Goal: Check status

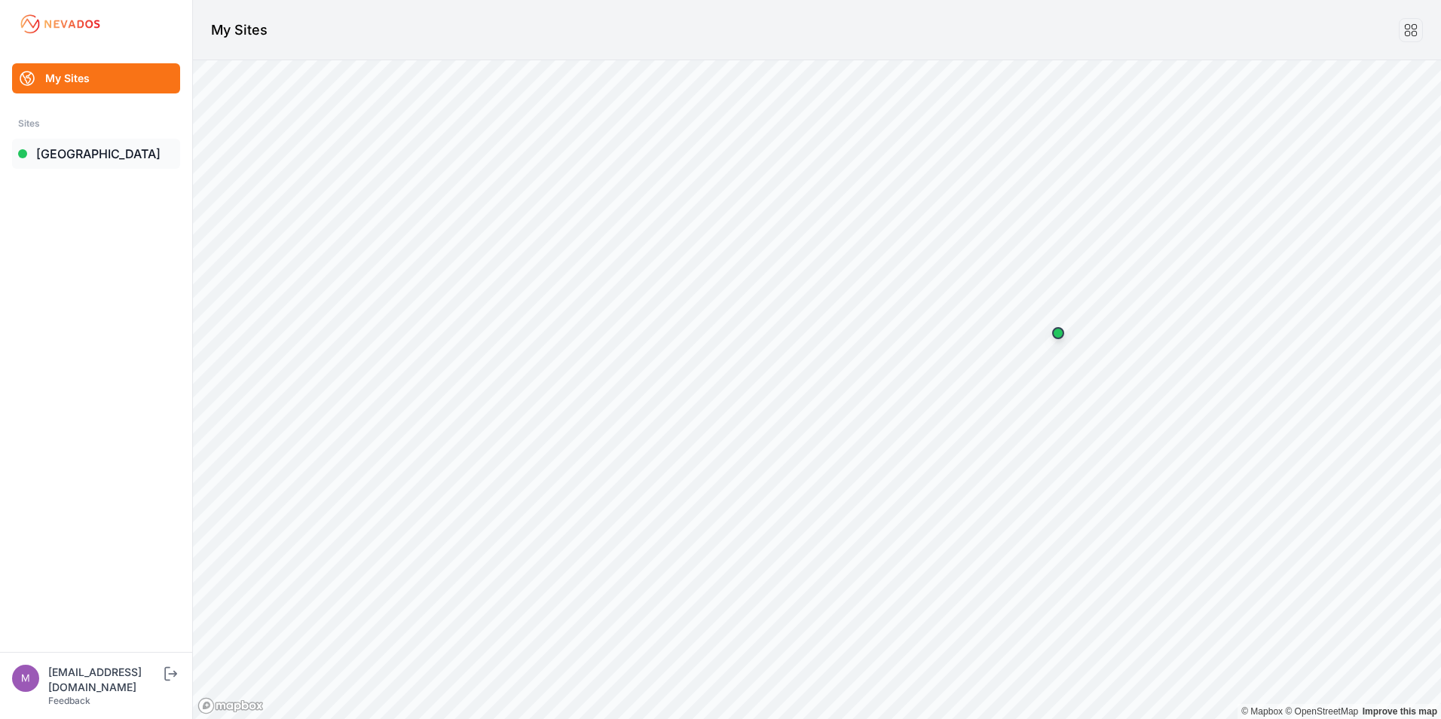
click at [55, 158] on link "[GEOGRAPHIC_DATA]" at bounding box center [96, 154] width 168 height 30
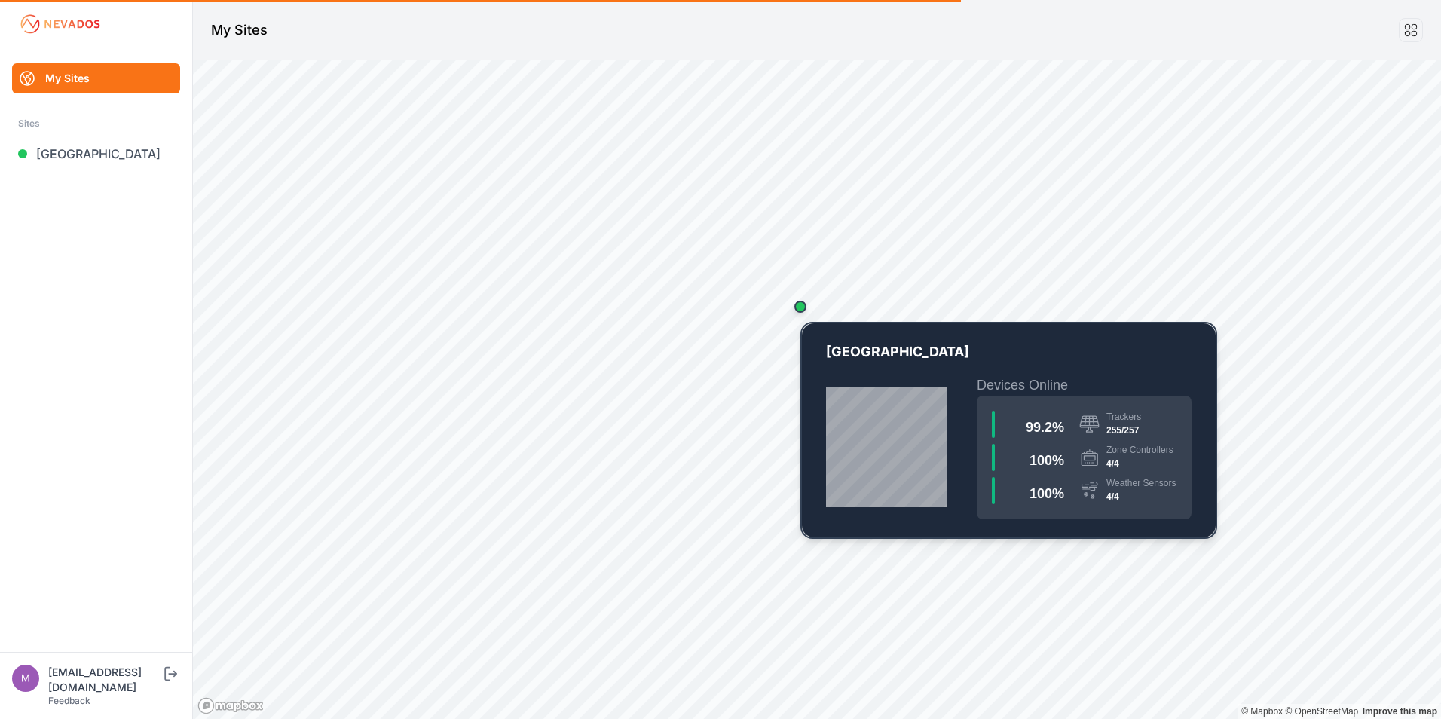
click at [802, 311] on div "Map marker" at bounding box center [801, 307] width 12 height 12
drag, startPoint x: 814, startPoint y: 311, endPoint x: 806, endPoint y: 311, distance: 8.3
click at [811, 311] on div "Map marker" at bounding box center [801, 307] width 30 height 30
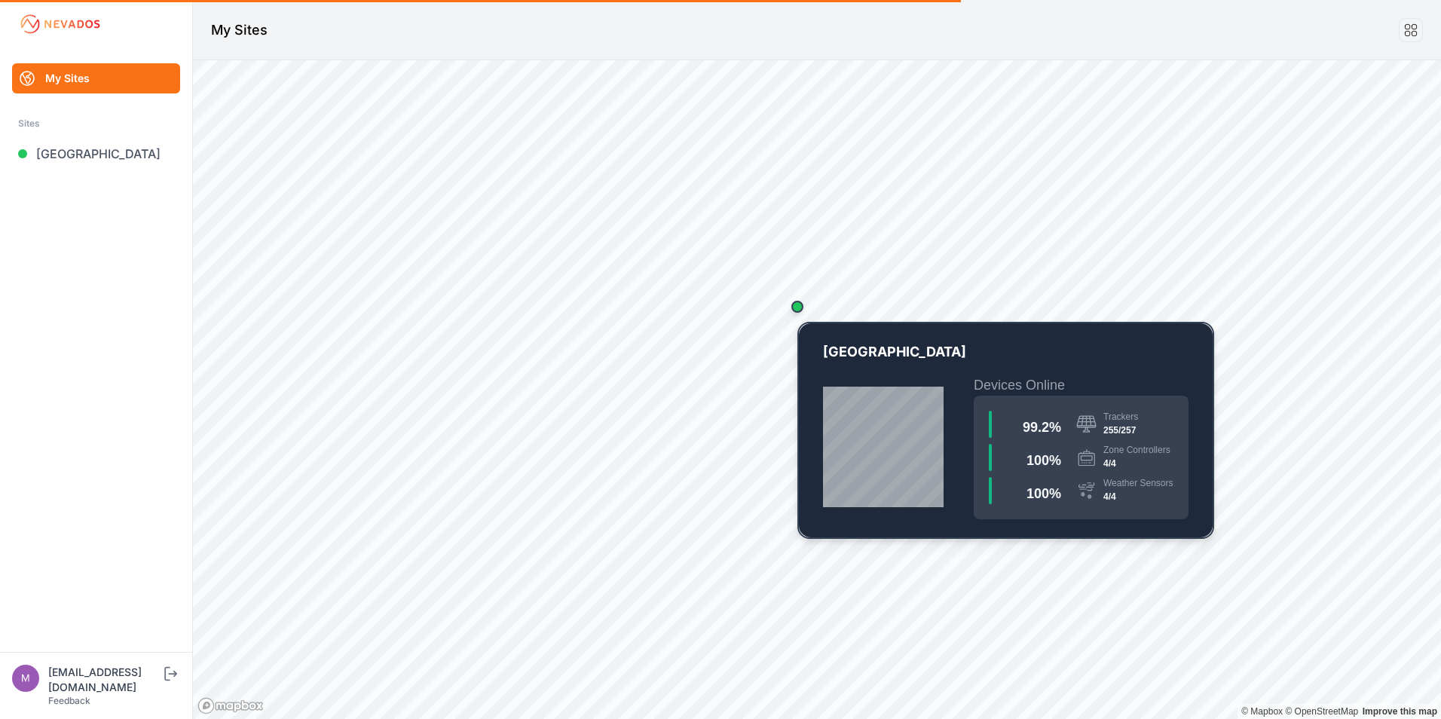
click at [798, 311] on div "Map marker" at bounding box center [798, 307] width 12 height 12
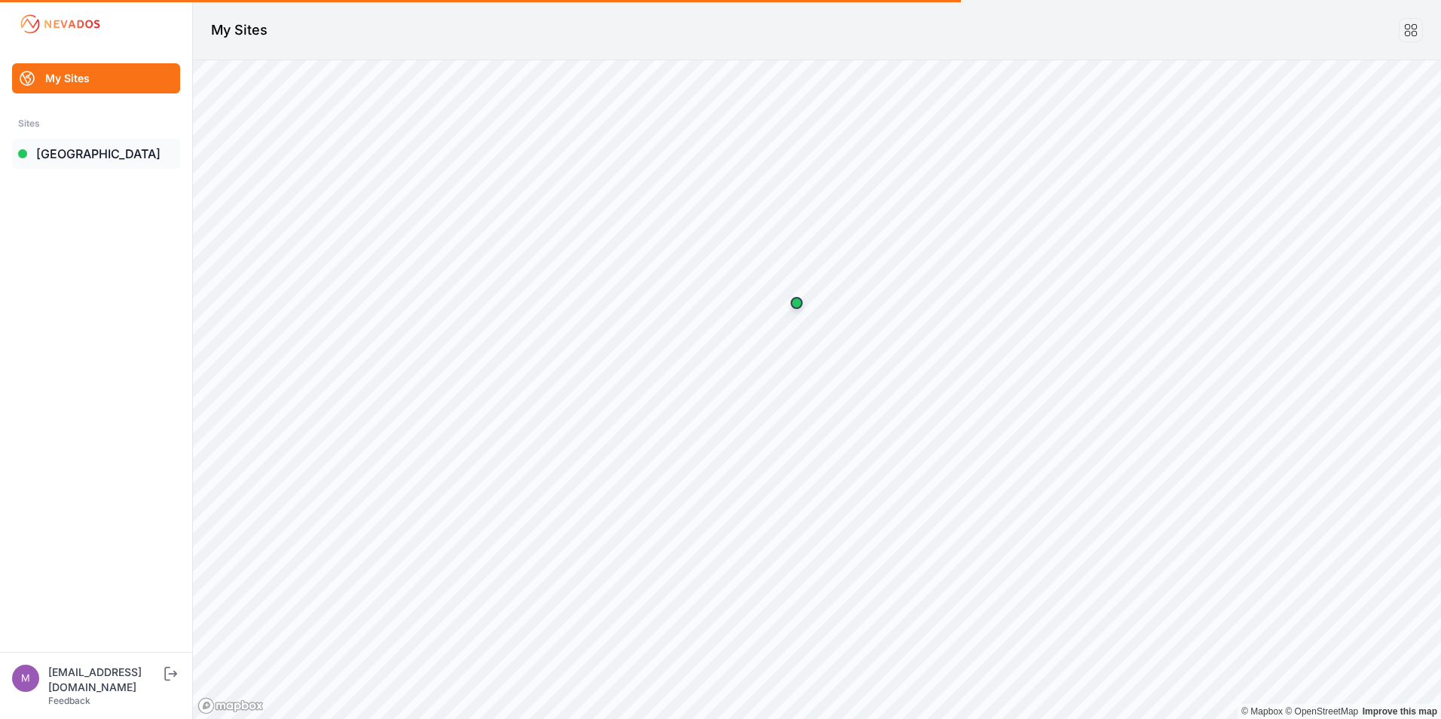
click at [90, 161] on link "[GEOGRAPHIC_DATA]" at bounding box center [96, 154] width 168 height 30
click at [77, 149] on link "[GEOGRAPHIC_DATA]" at bounding box center [96, 154] width 168 height 30
